Goal: Task Accomplishment & Management: Use online tool/utility

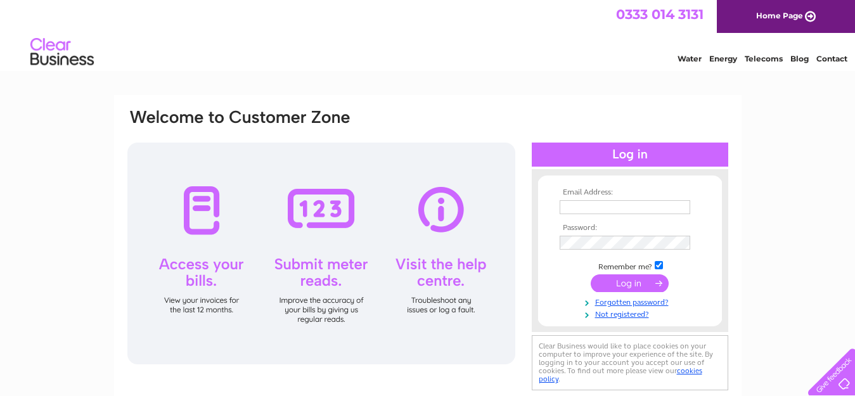
type input "uppersouthfarm@btinternet.com"
click at [200, 223] on div at bounding box center [321, 254] width 388 height 222
click at [627, 283] on input "submit" at bounding box center [630, 284] width 78 height 18
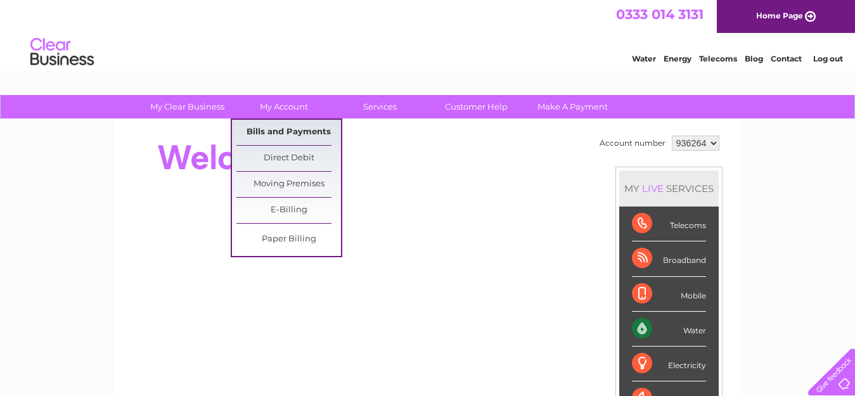
click at [284, 131] on link "Bills and Payments" at bounding box center [288, 132] width 105 height 25
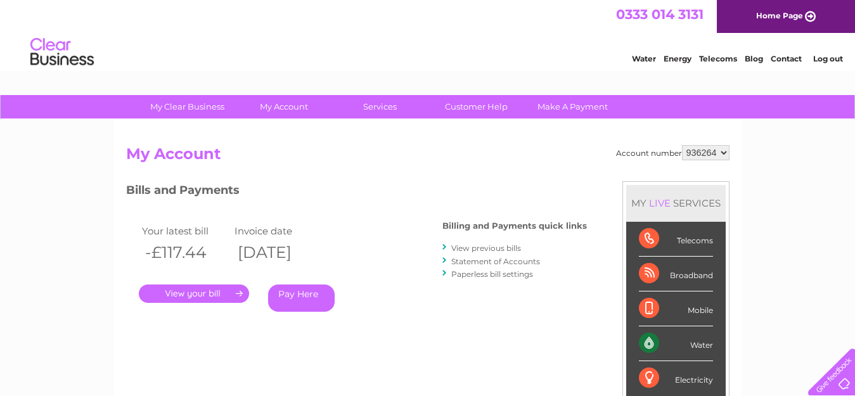
click at [214, 288] on link "." at bounding box center [194, 294] width 110 height 18
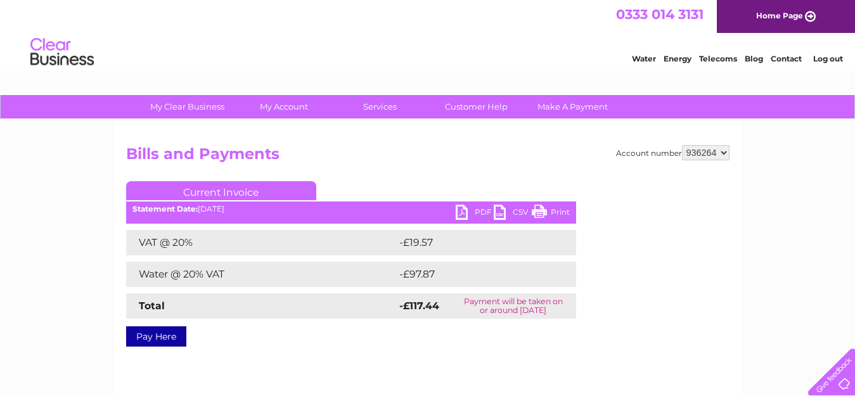
click at [472, 216] on link "PDF" at bounding box center [475, 214] width 38 height 18
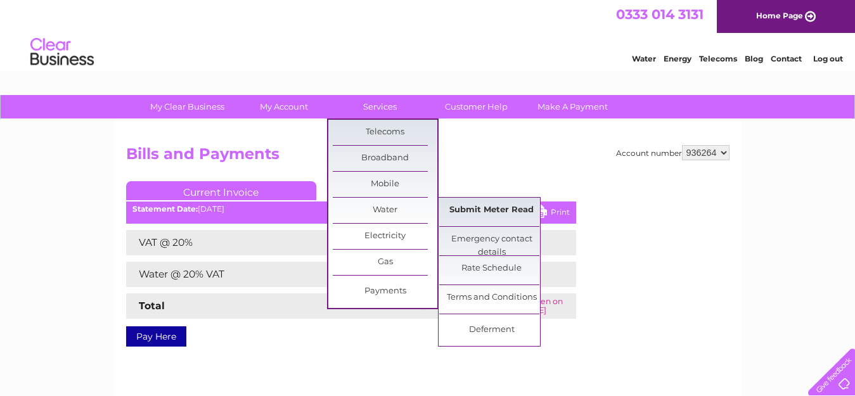
click at [502, 205] on link "Submit Meter Read" at bounding box center [491, 210] width 105 height 25
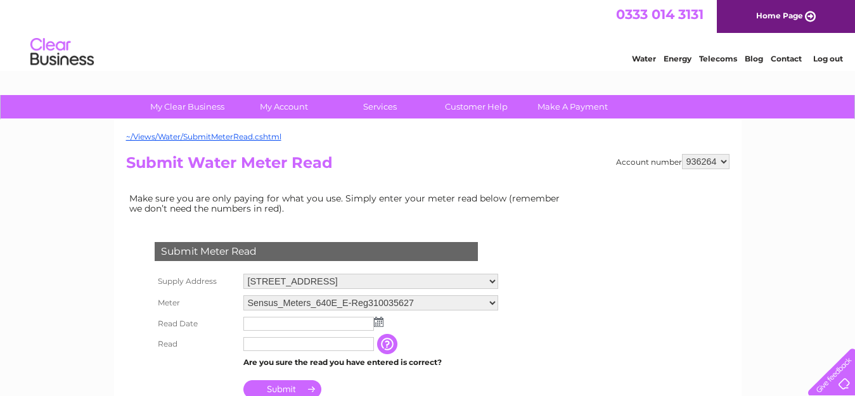
click at [380, 321] on img at bounding box center [379, 322] width 10 height 10
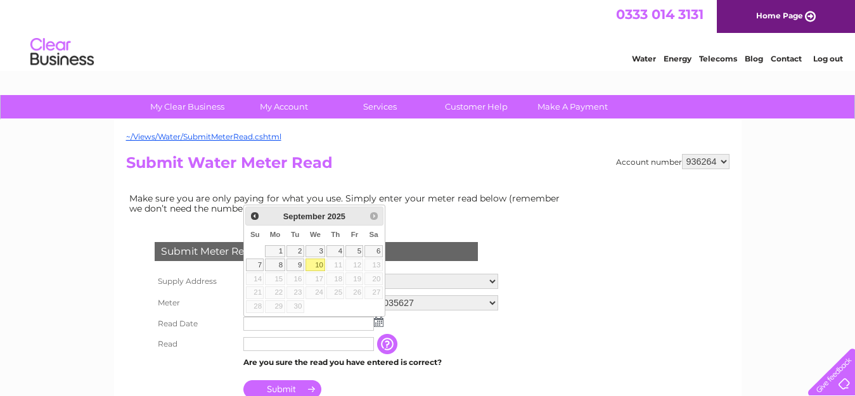
click at [317, 263] on link "10" at bounding box center [316, 265] width 20 height 13
type input "[DATE]"
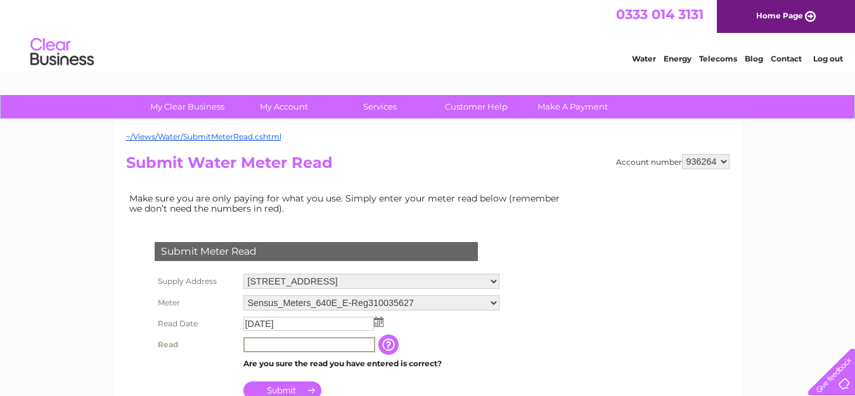
click at [280, 344] on input "text" at bounding box center [309, 344] width 132 height 15
type input "8663"
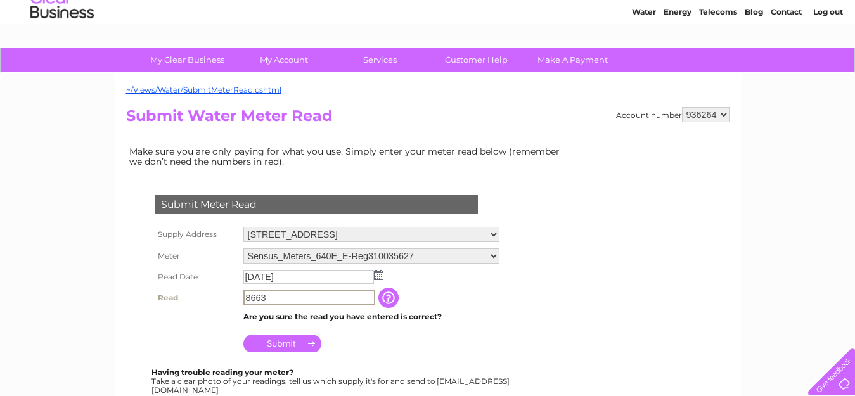
scroll to position [127, 0]
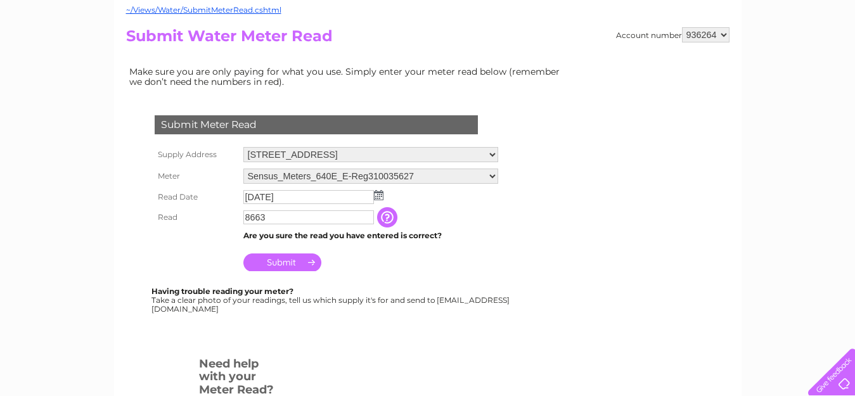
click at [295, 262] on input "Submit" at bounding box center [282, 263] width 78 height 18
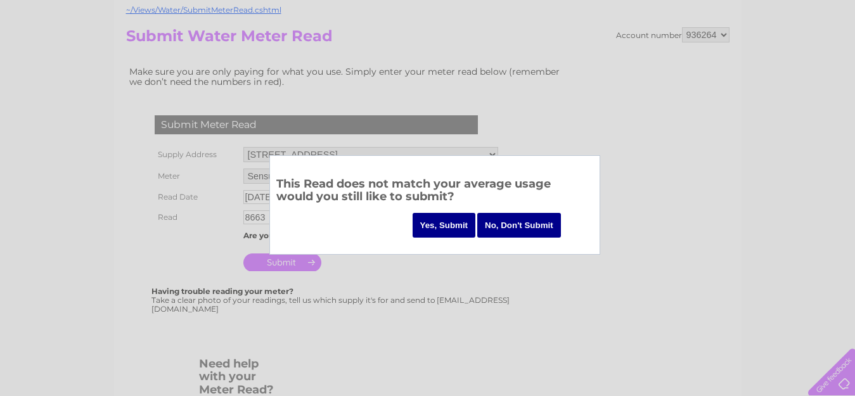
click at [444, 221] on input "Yes, Submit" at bounding box center [444, 225] width 63 height 25
